Goal: Communication & Community: Share content

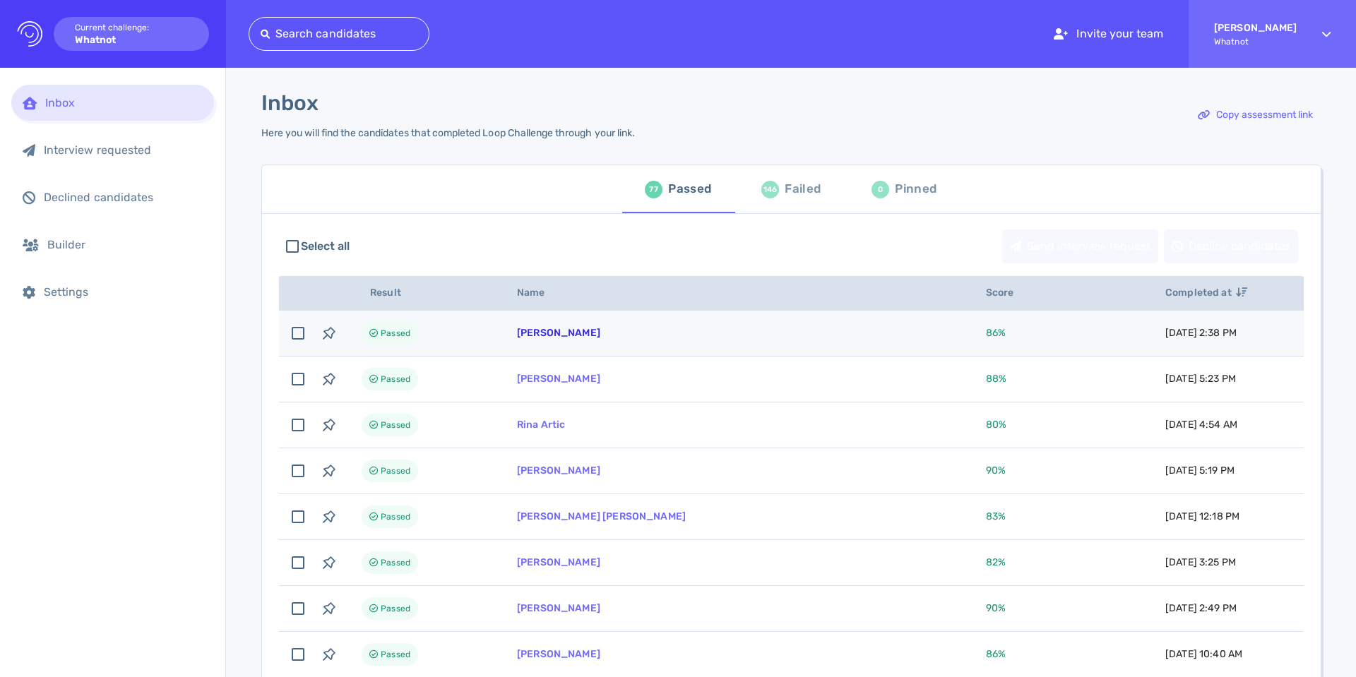
click at [519, 330] on link "Tazarai Monroe" at bounding box center [558, 333] width 83 height 12
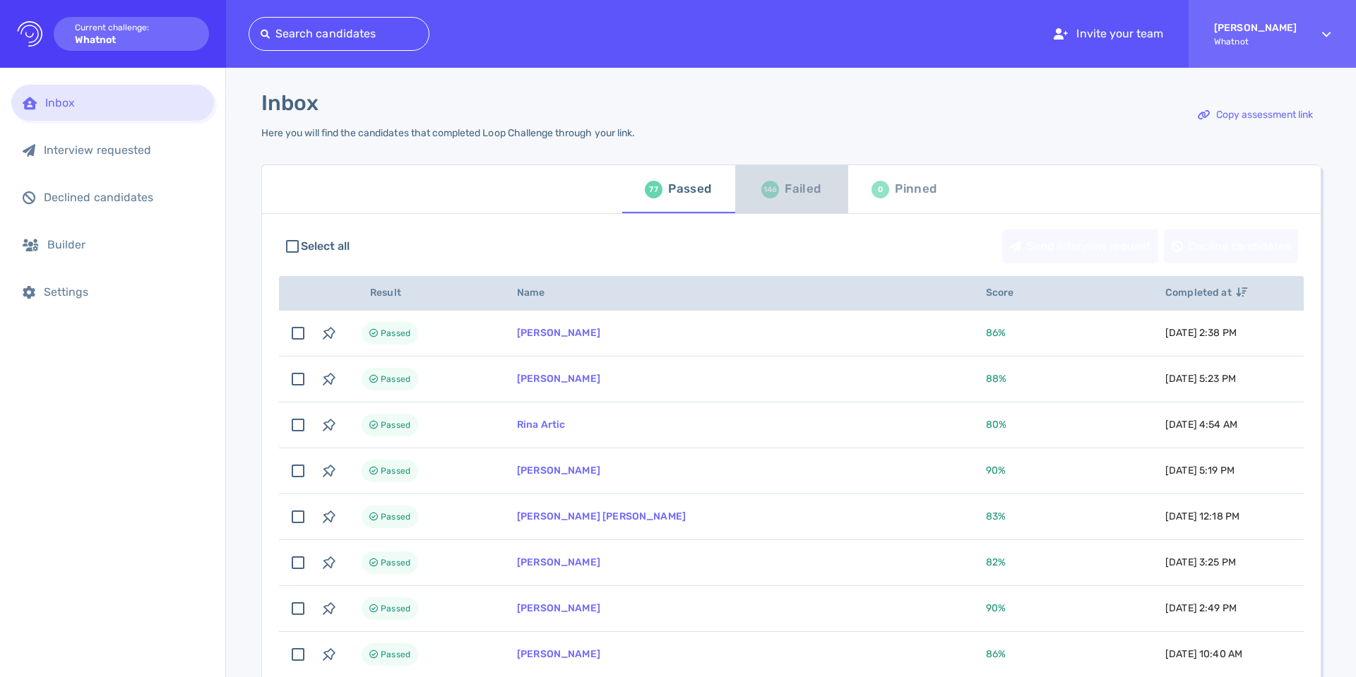
click at [762, 196] on div "146" at bounding box center [770, 190] width 18 height 18
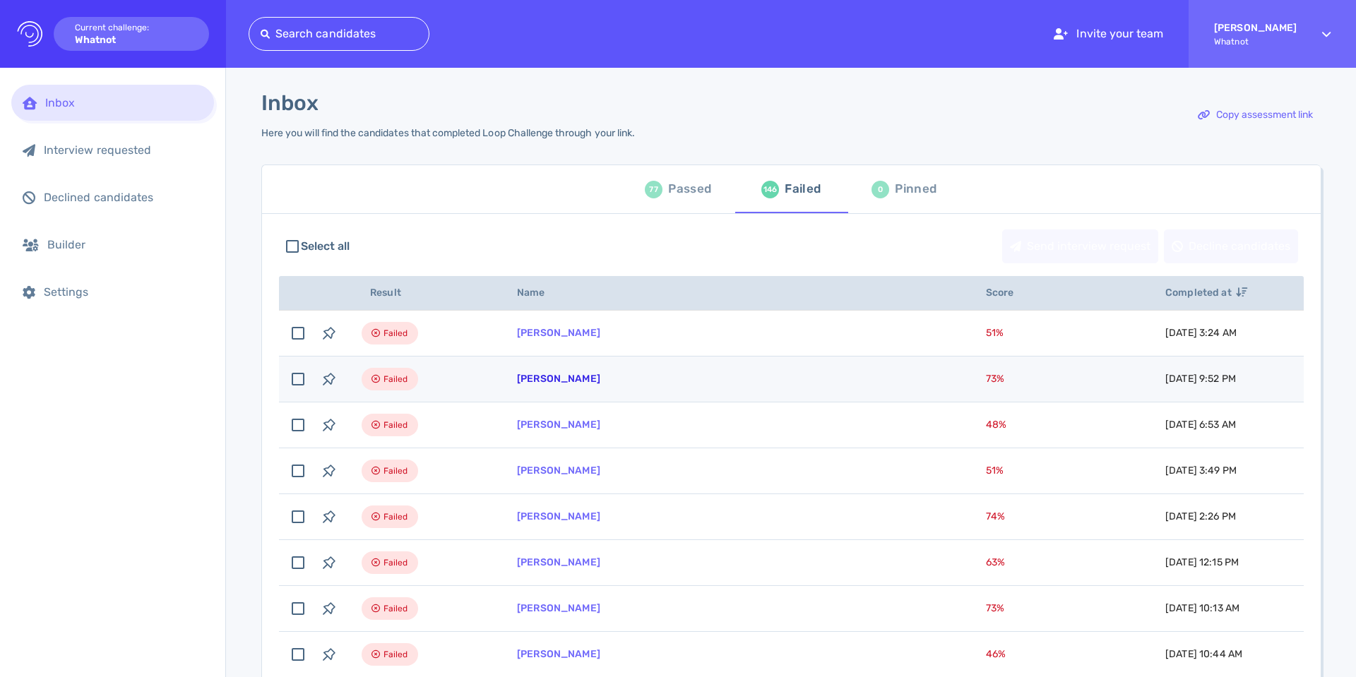
click at [573, 373] on link "Courtney Bigham" at bounding box center [558, 379] width 83 height 12
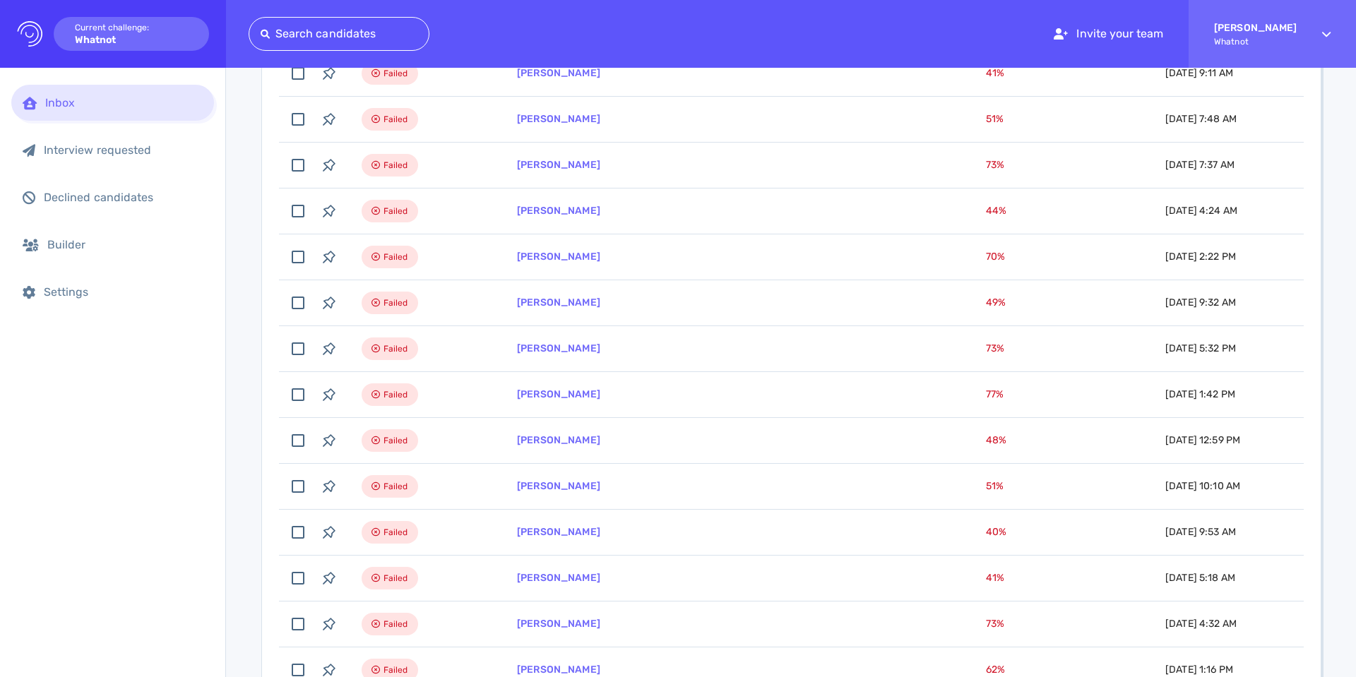
scroll to position [1229, 0]
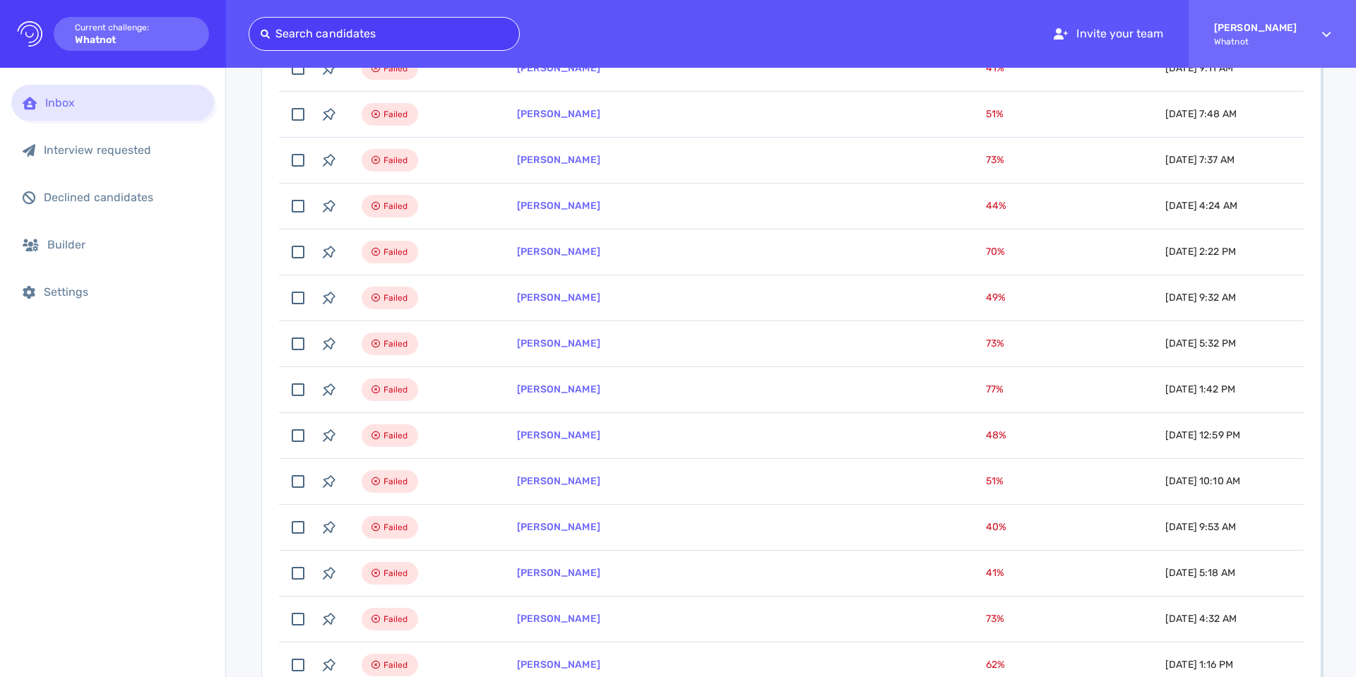
click at [330, 28] on div at bounding box center [384, 34] width 247 height 20
type input "jennifer"
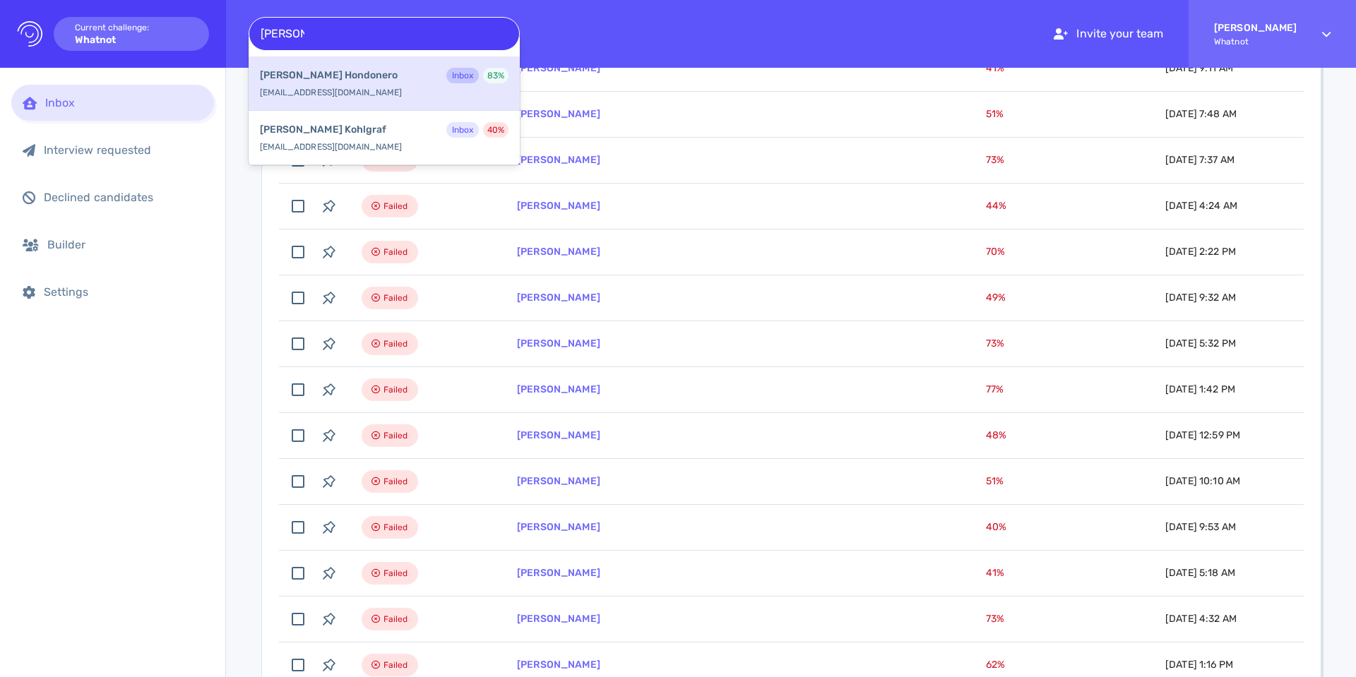
click at [376, 83] on div "Jennifer Hondonero Inbox 83 %" at bounding box center [384, 77] width 249 height 18
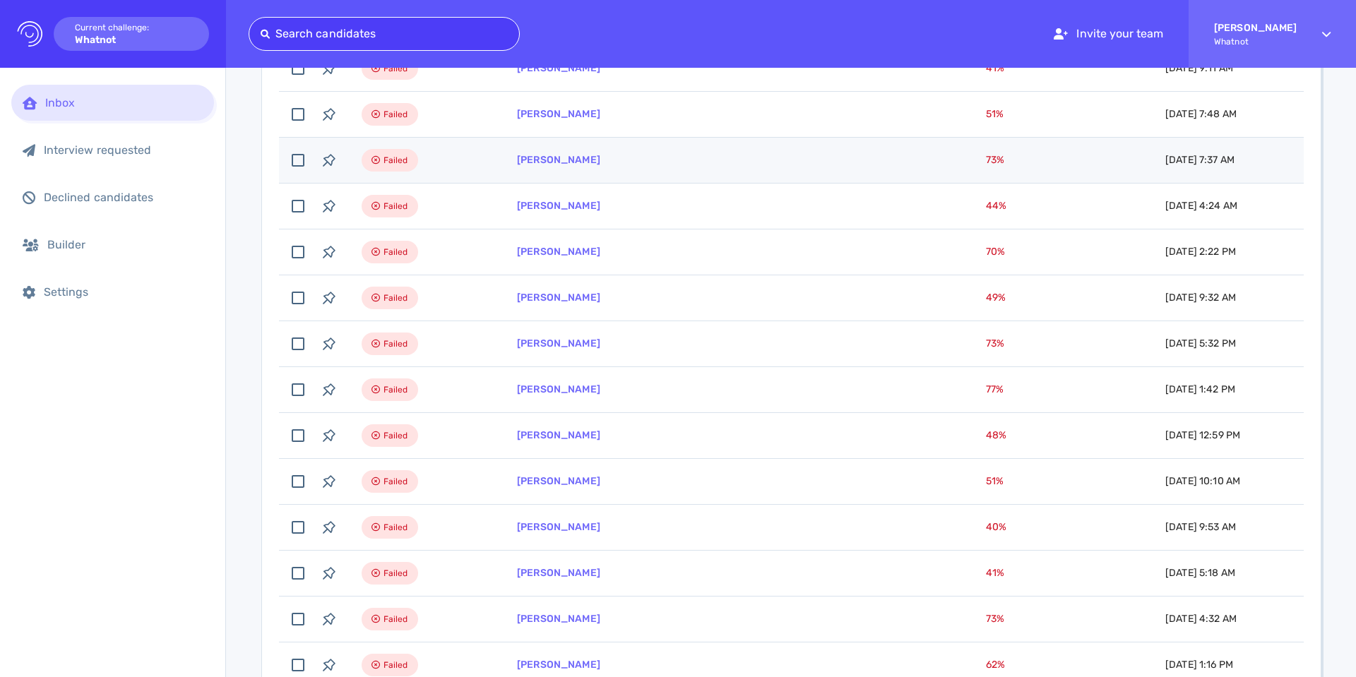
scroll to position [0, 0]
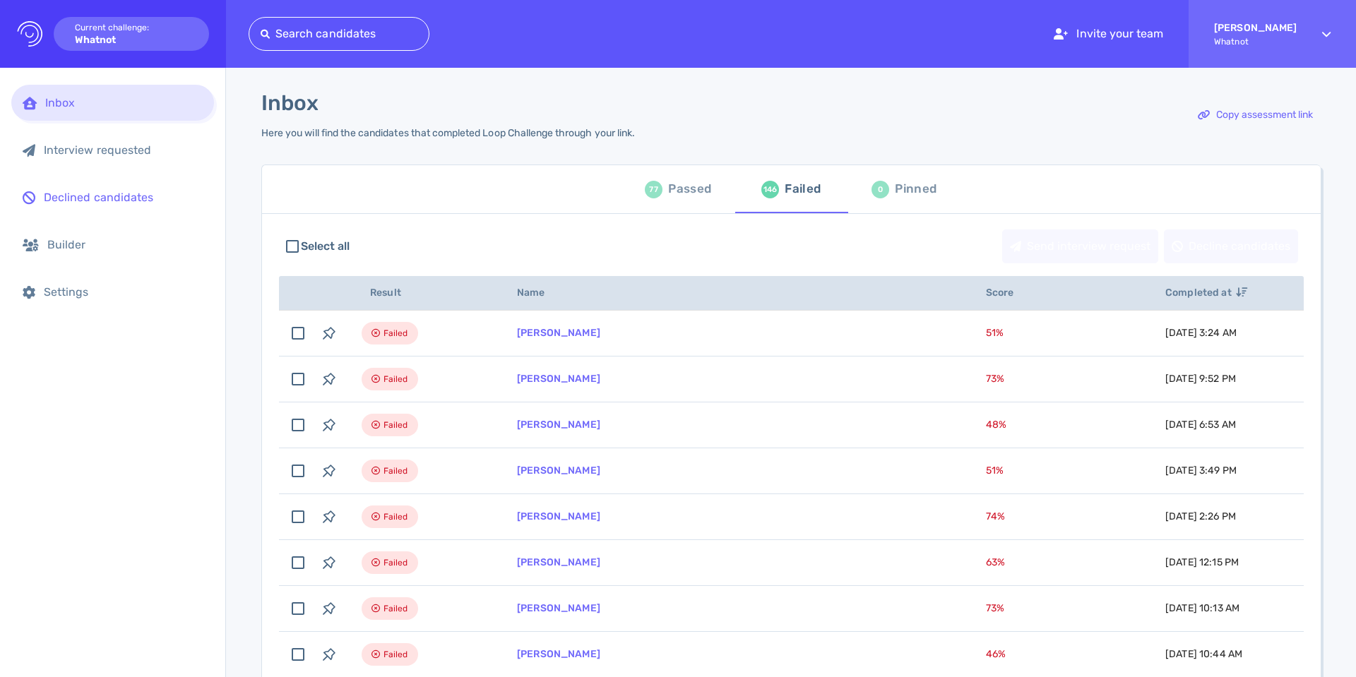
click at [213, 204] on div "Declined candidates" at bounding box center [112, 197] width 203 height 36
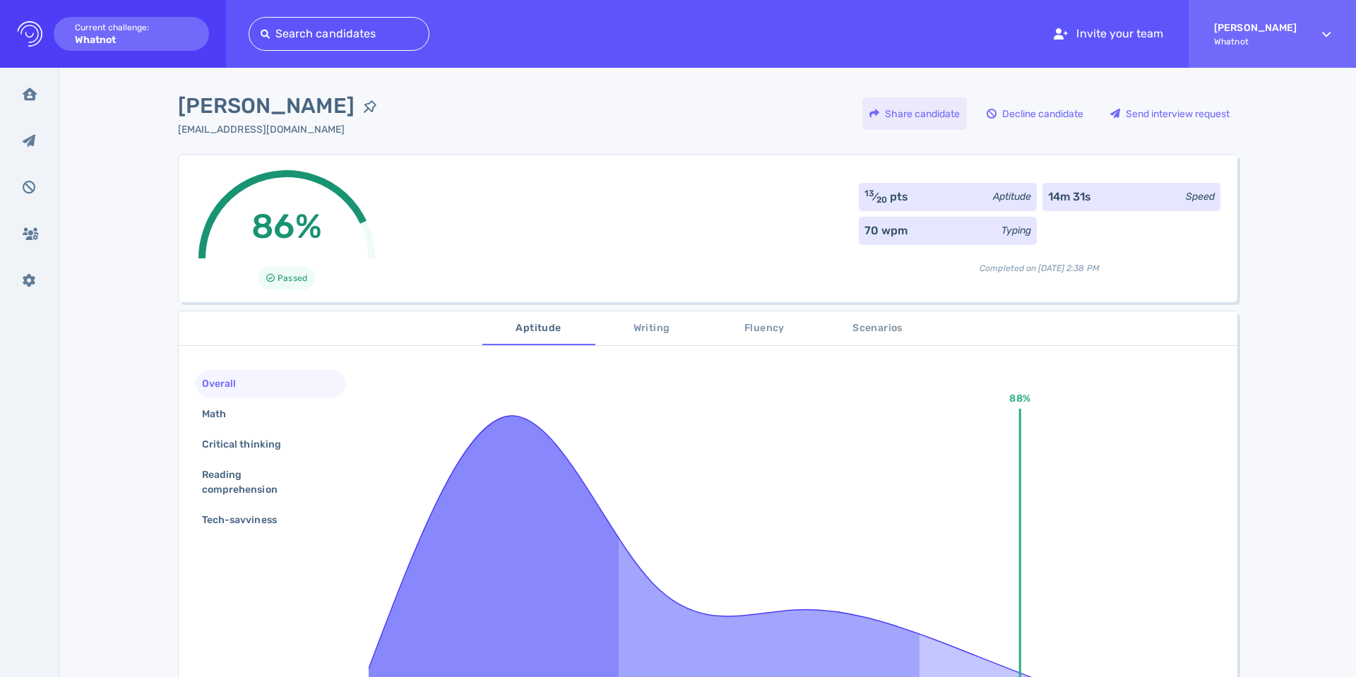
click at [913, 114] on div "Share candidate" at bounding box center [914, 113] width 105 height 32
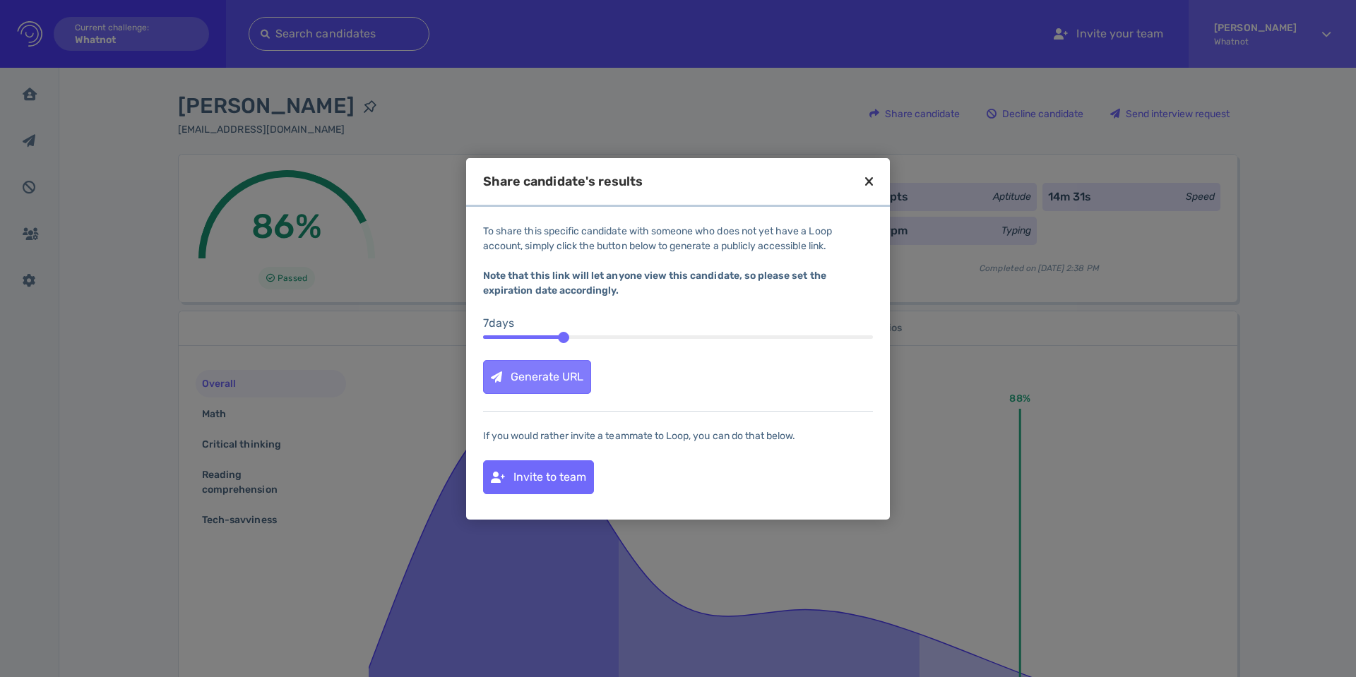
click at [547, 375] on div "Generate URL" at bounding box center [537, 377] width 107 height 32
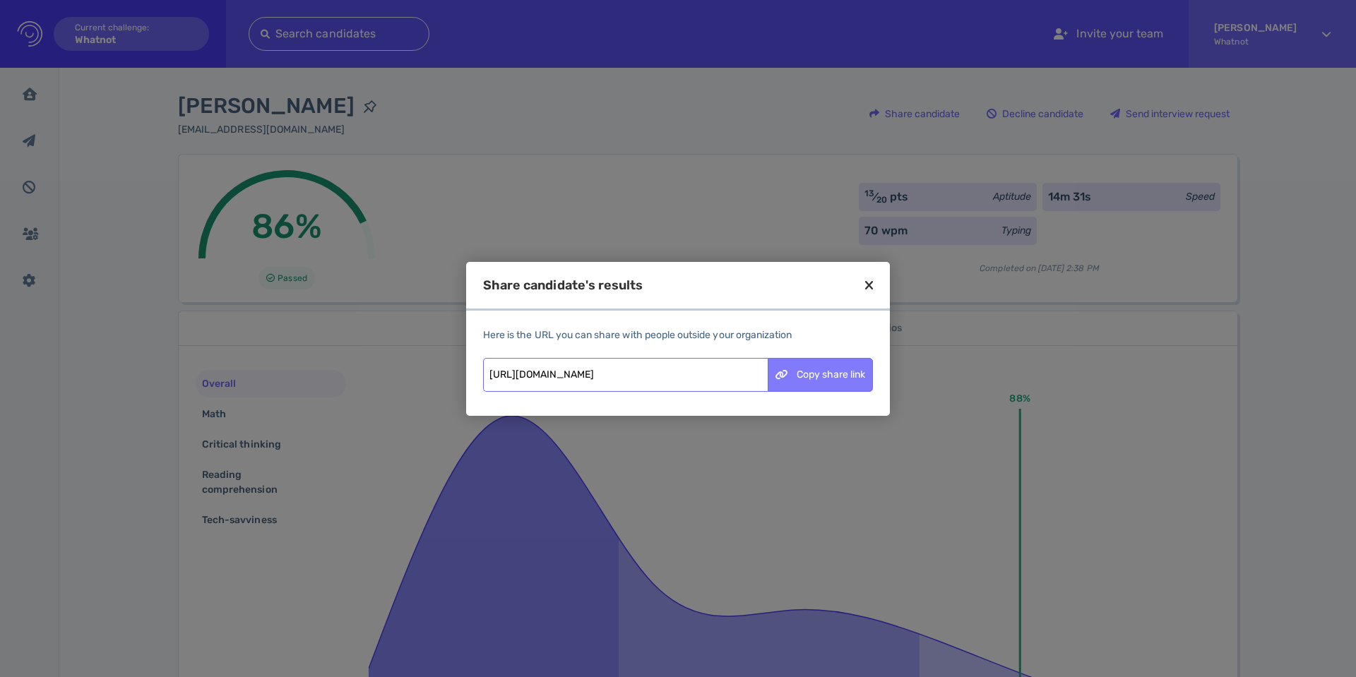
click at [828, 379] on div "Copy share link" at bounding box center [820, 375] width 104 height 32
click at [1355, 98] on div at bounding box center [678, 338] width 1356 height 677
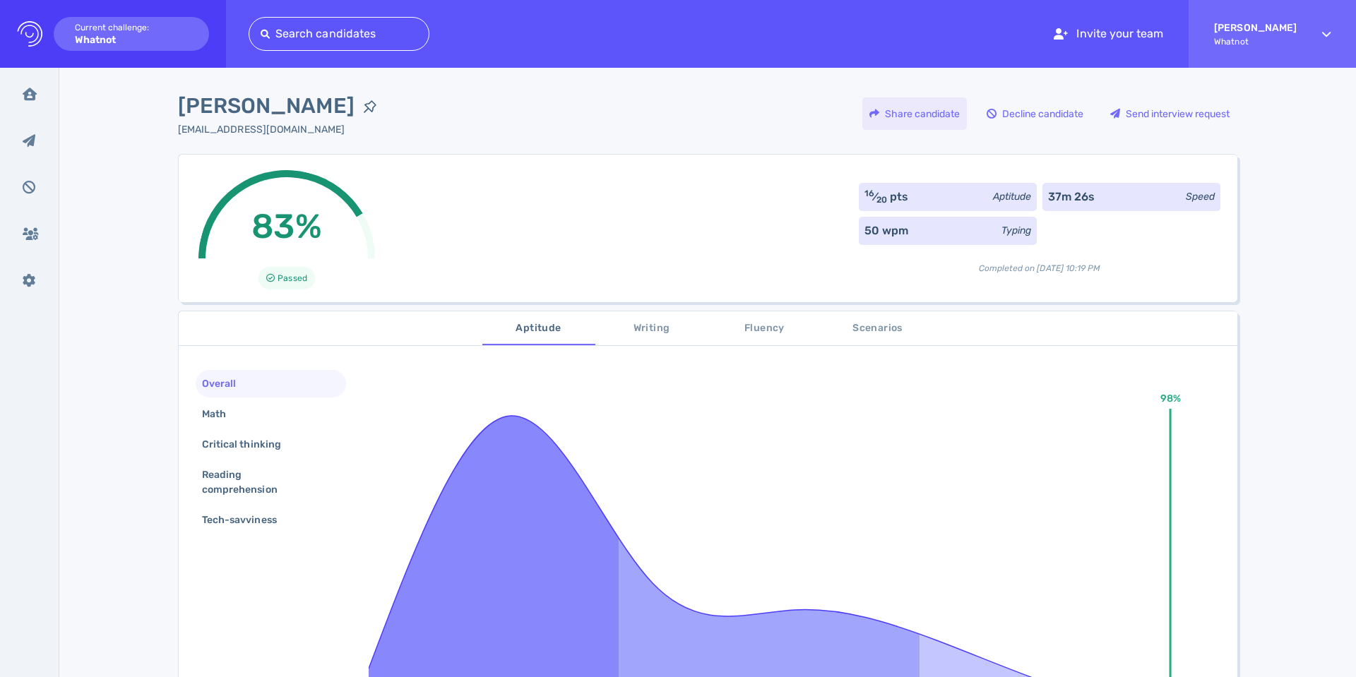
click at [910, 121] on div "Share candidate" at bounding box center [914, 113] width 105 height 32
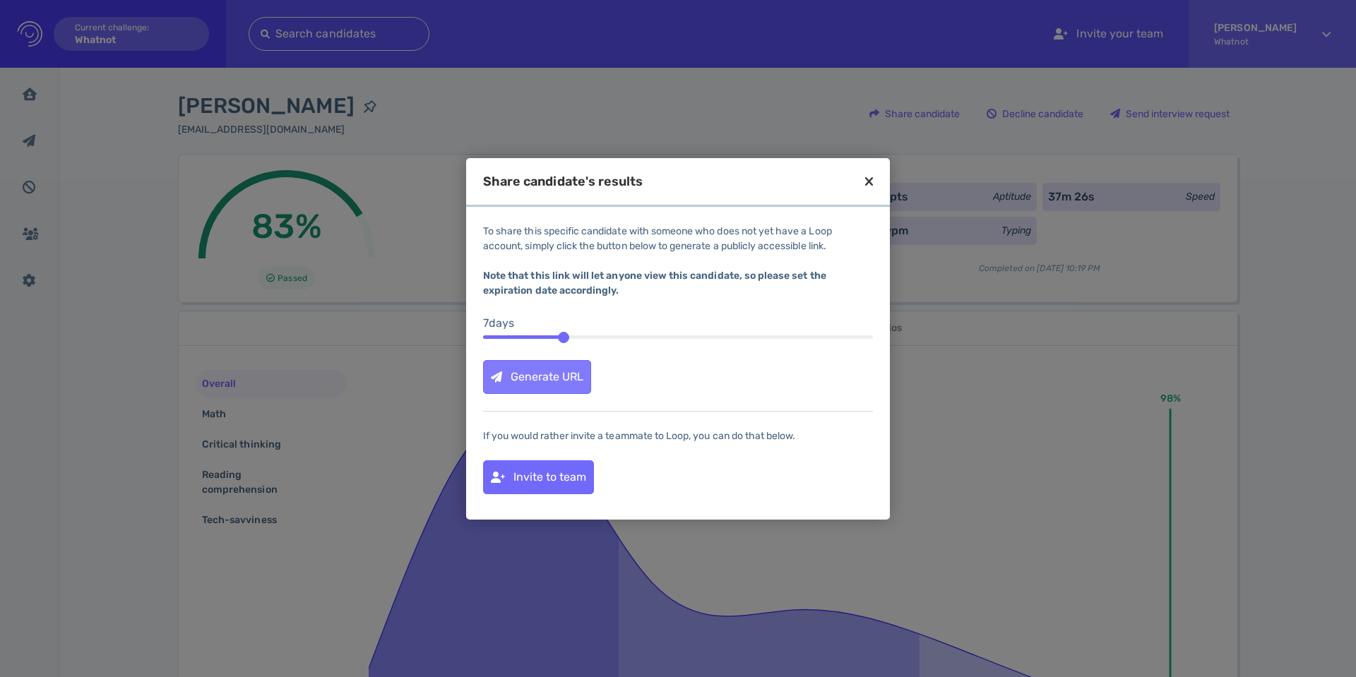
click at [531, 381] on div "Generate URL" at bounding box center [537, 377] width 107 height 32
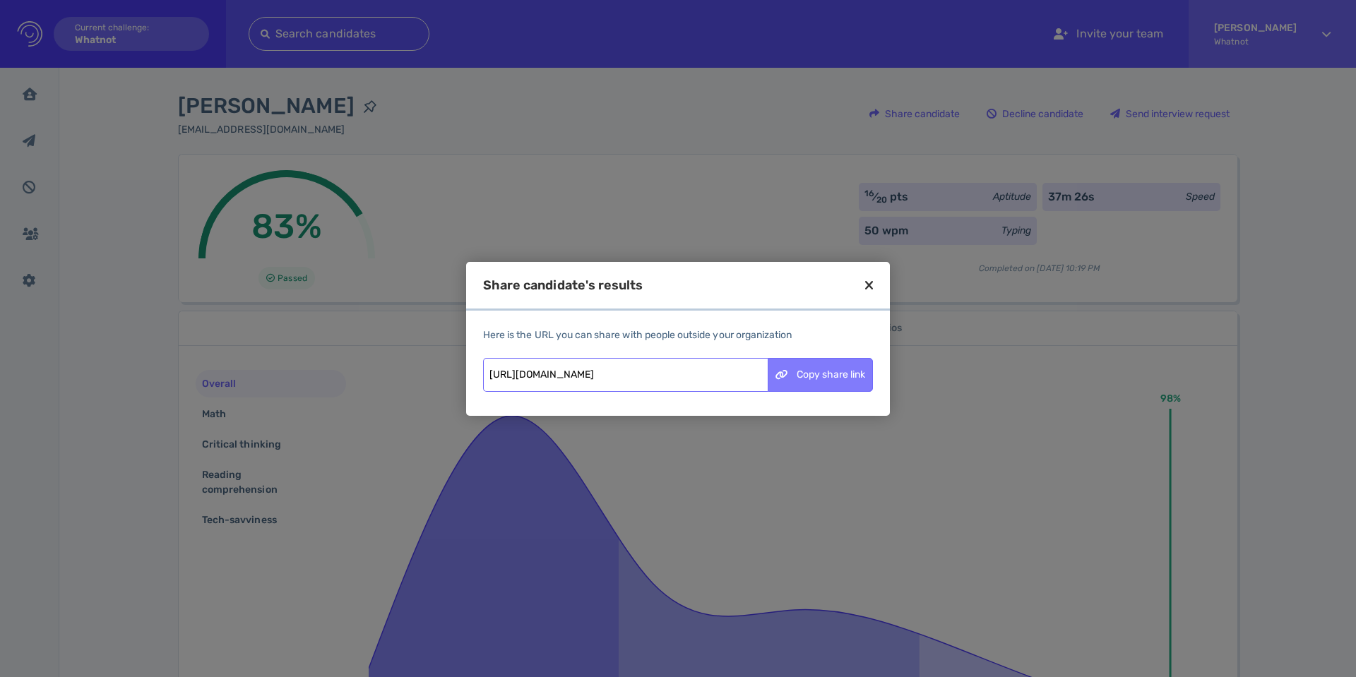
click at [802, 372] on div "Copy share link" at bounding box center [820, 375] width 104 height 32
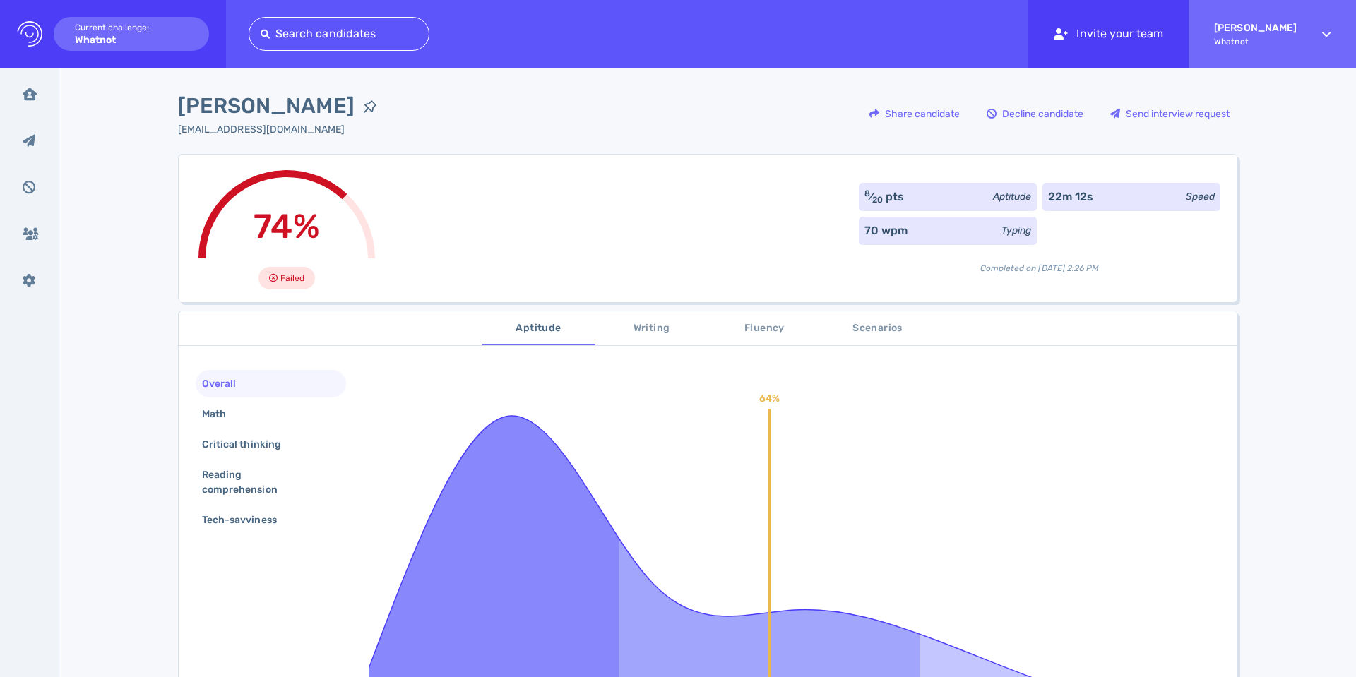
click at [1068, 37] on icon at bounding box center [1061, 33] width 14 height 11
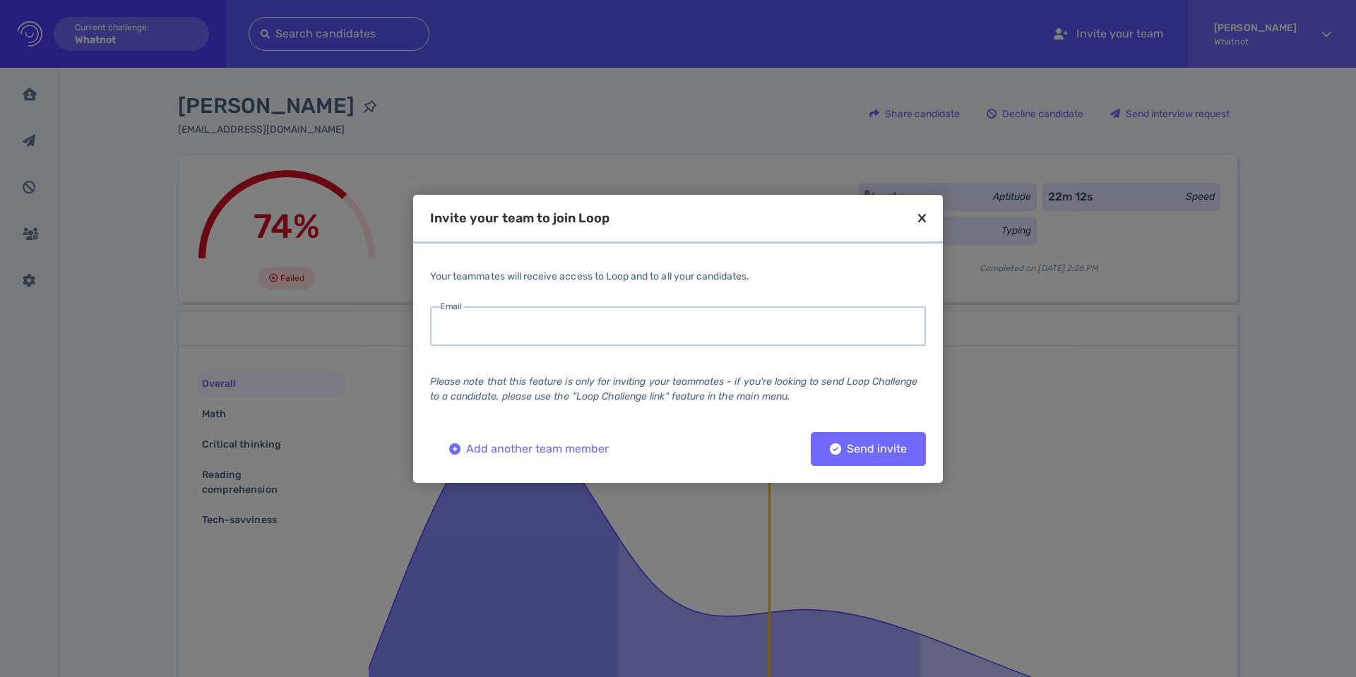
click at [689, 323] on input "email" at bounding box center [678, 326] width 496 height 40
type input "wali.azamy@whatnot.com"
click at [865, 451] on div "Send invite" at bounding box center [868, 449] width 91 height 10
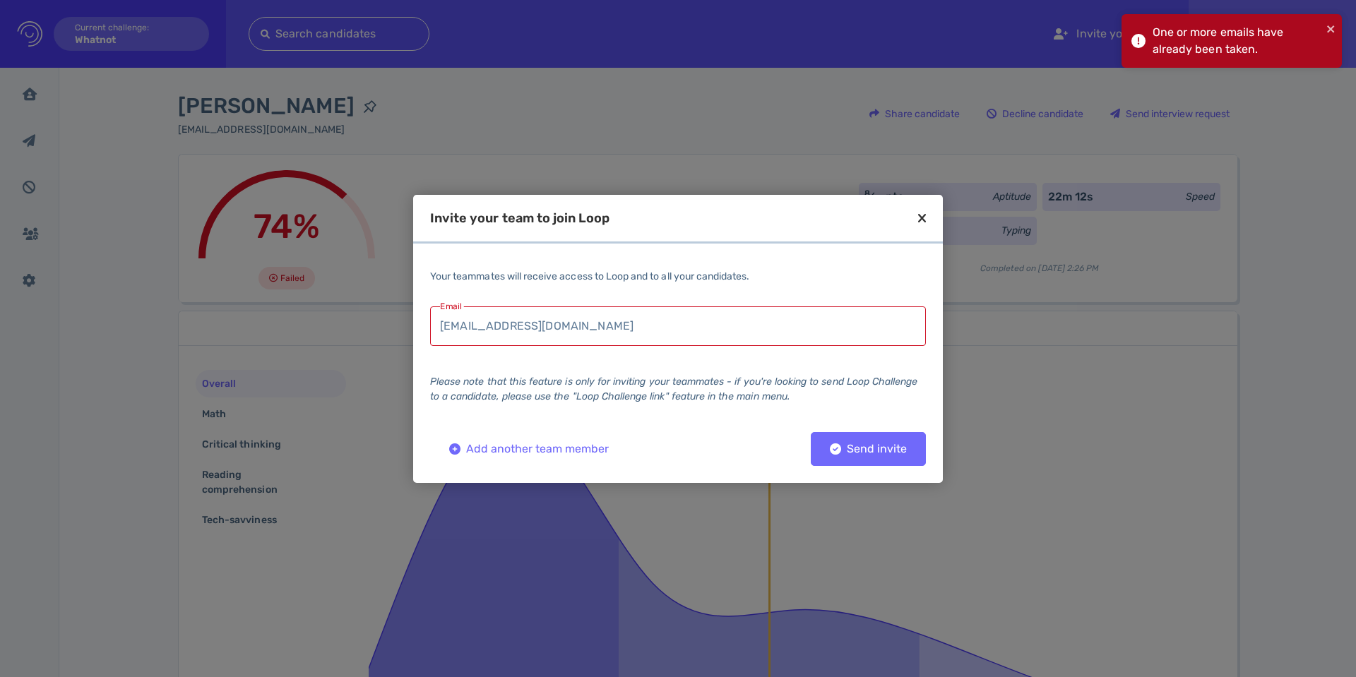
click at [921, 216] on icon at bounding box center [922, 218] width 8 height 13
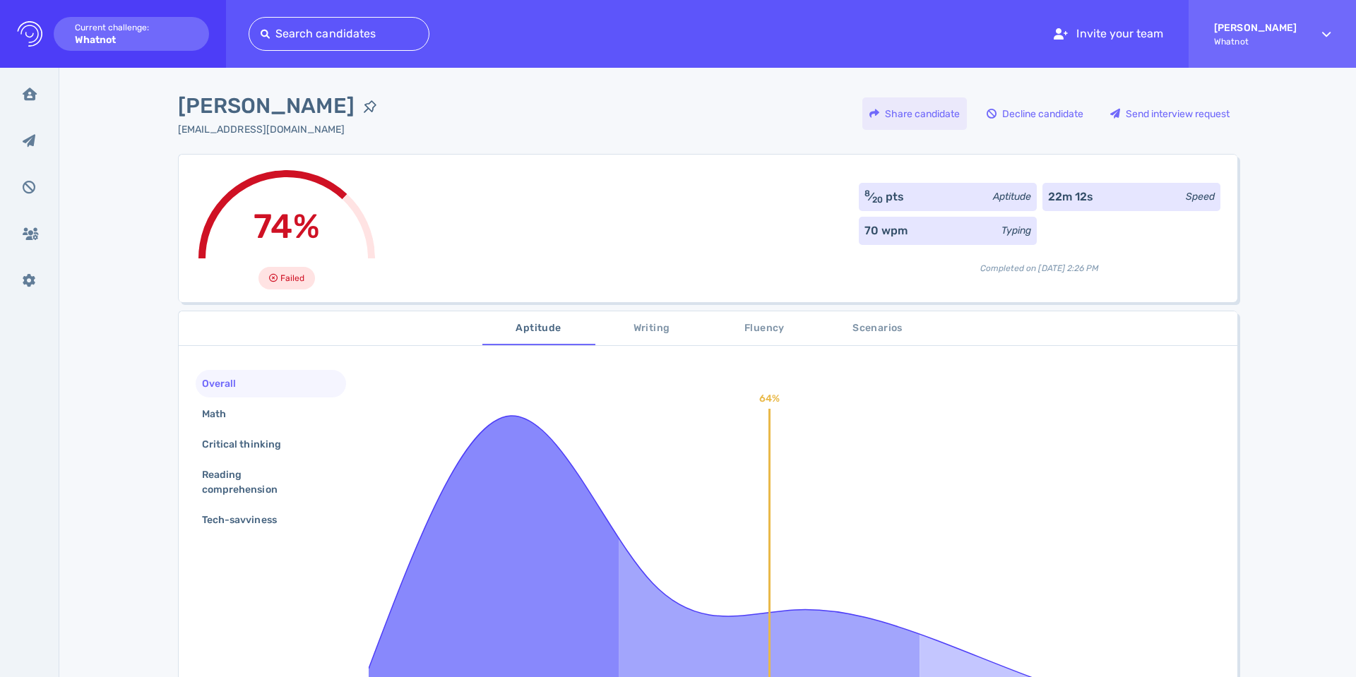
click at [887, 121] on div "Share candidate" at bounding box center [914, 113] width 105 height 32
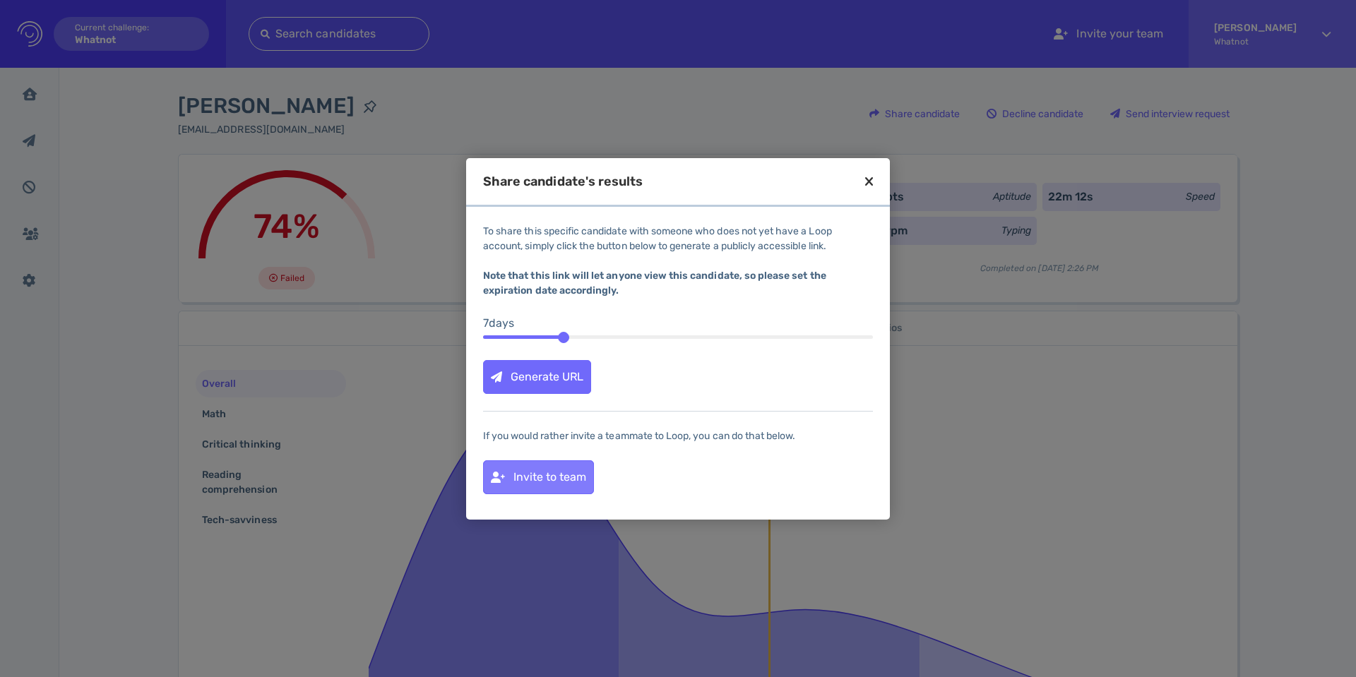
click at [548, 479] on div "Invite to team" at bounding box center [538, 477] width 109 height 32
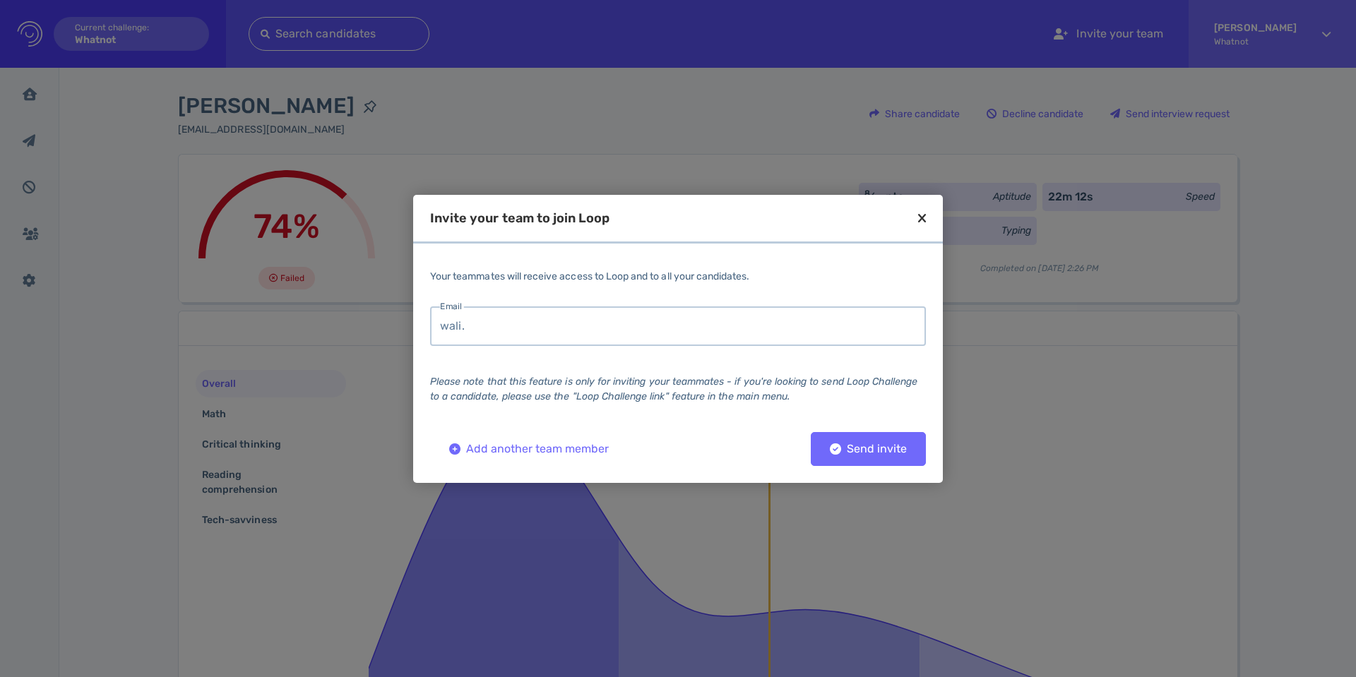
type input "wali.azamy@whatnot.com"
click at [851, 447] on div "Send invite" at bounding box center [868, 449] width 91 height 10
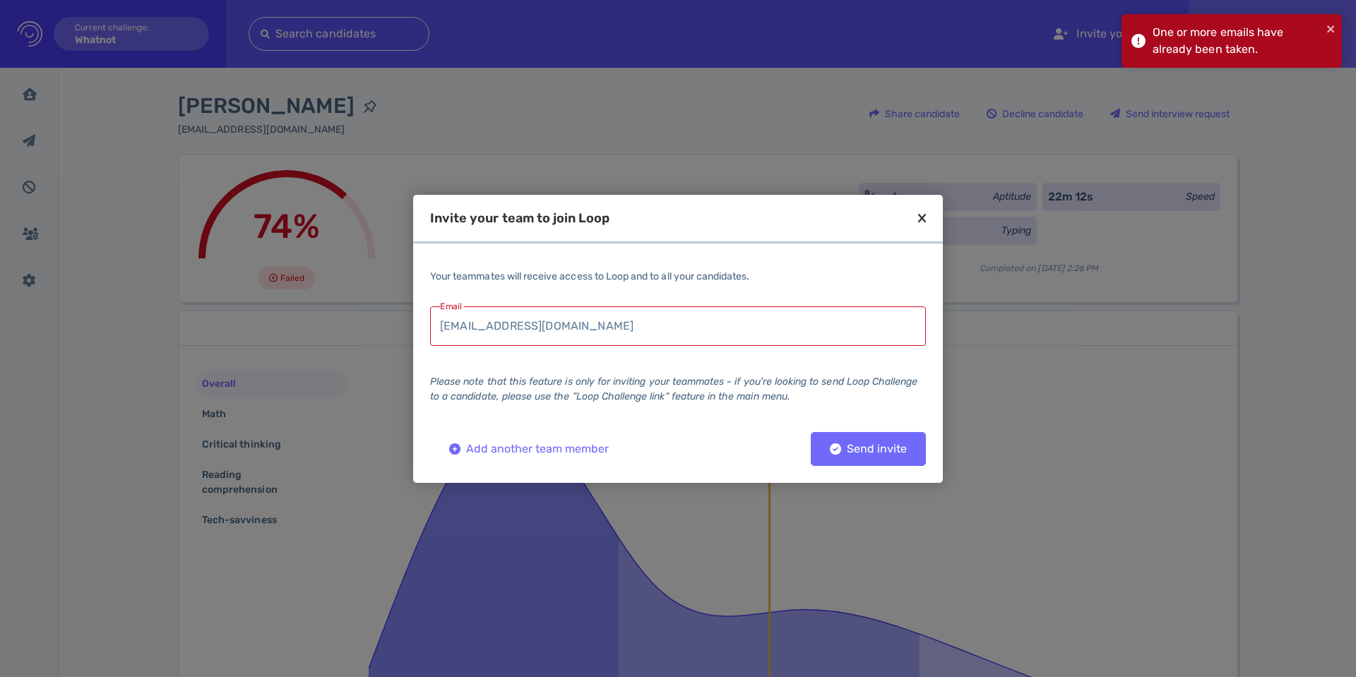
click at [922, 214] on icon at bounding box center [922, 218] width 8 height 13
